Goal: Task Accomplishment & Management: Manage account settings

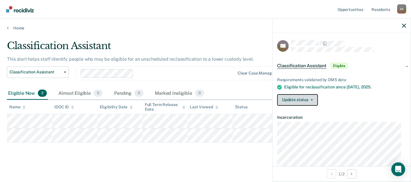
click at [310, 100] on button "Update status" at bounding box center [297, 100] width 41 height 12
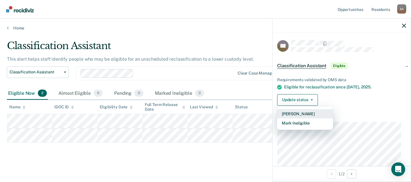
click at [303, 112] on button "[PERSON_NAME]" at bounding box center [305, 113] width 56 height 9
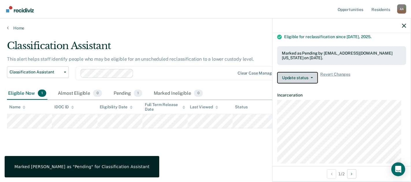
scroll to position [58, 0]
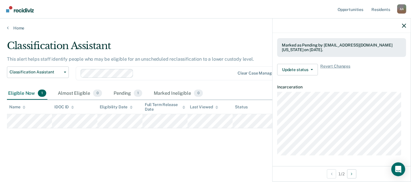
click at [267, 145] on div "Classification Assistant This alert helps staff identify people who may be elig…" at bounding box center [205, 98] width 397 height 117
